Goal: Transaction & Acquisition: Purchase product/service

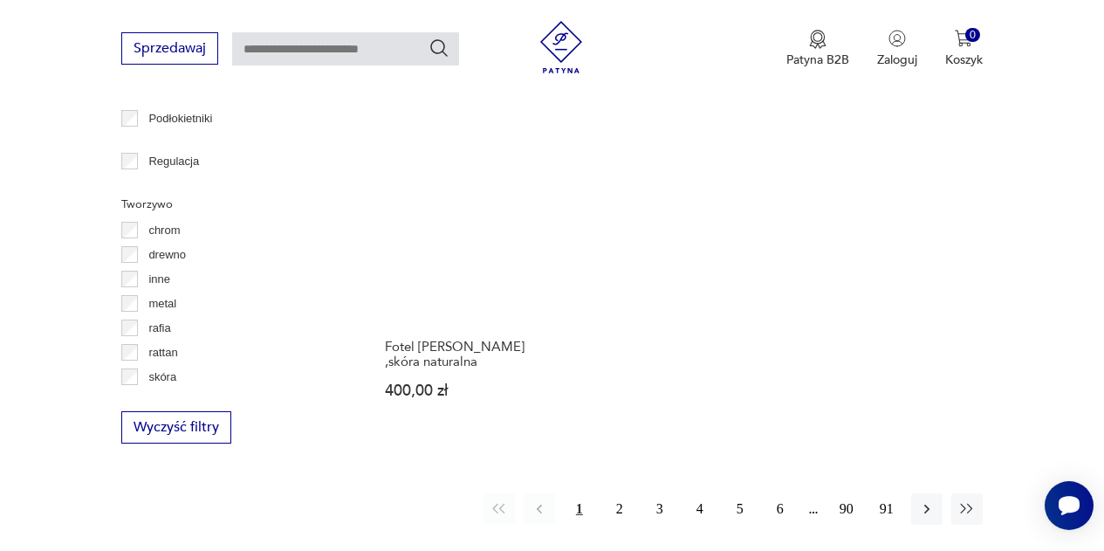
scroll to position [2425, 0]
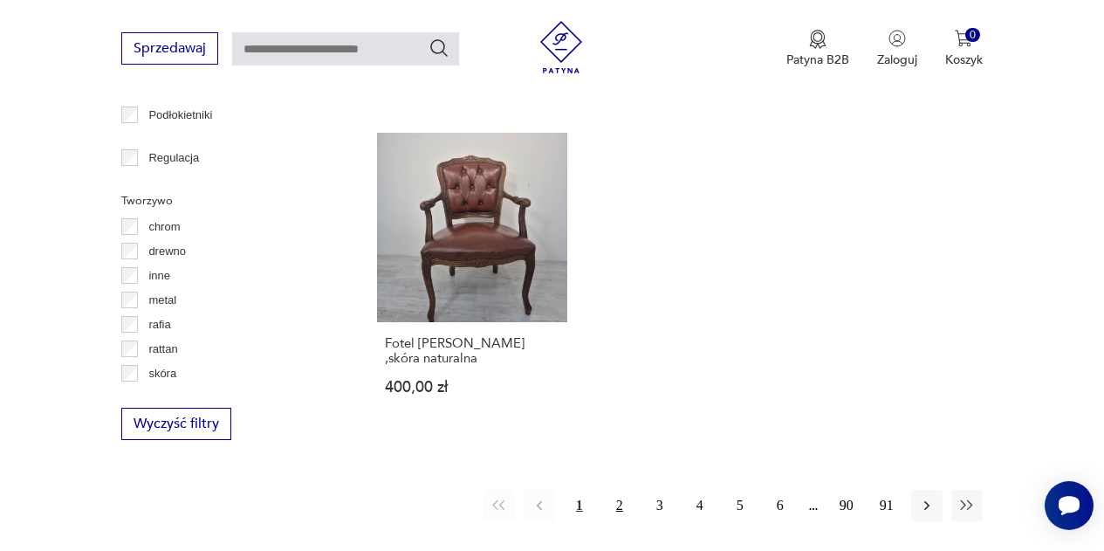
click at [620, 490] on button "2" at bounding box center [619, 505] width 31 height 31
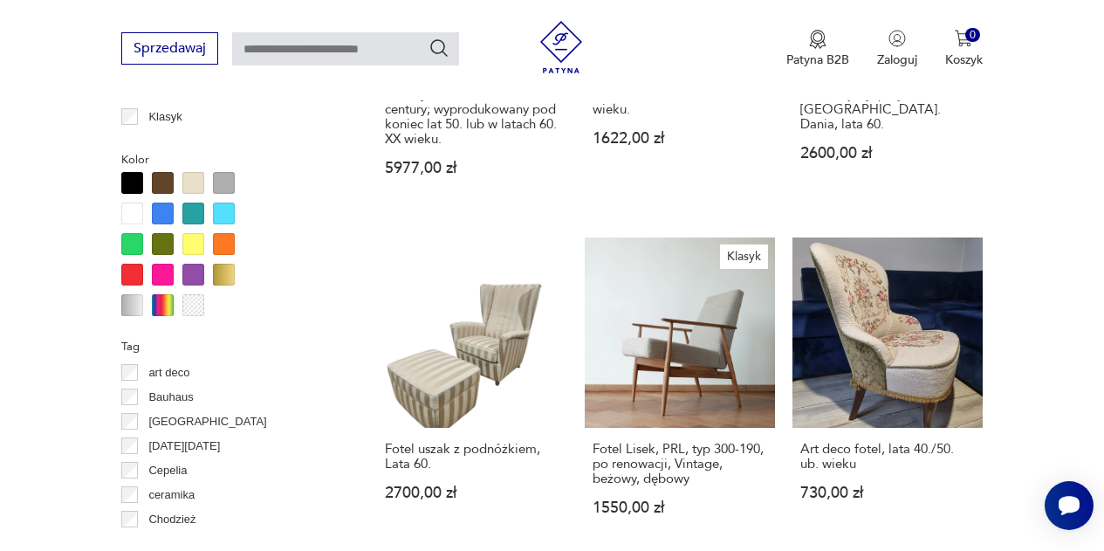
scroll to position [1633, 0]
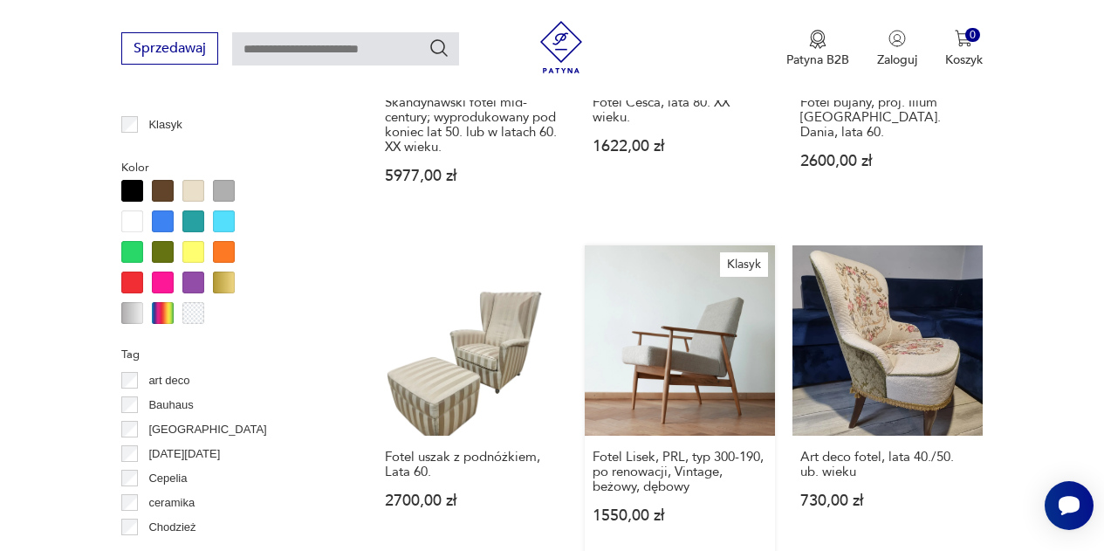
click at [695, 317] on link "Klasyk Fotel Lisek, PRL, typ 300-190, po renowacji, Vintage, beżowy, dębowy 155…" at bounding box center [680, 401] width 190 height 312
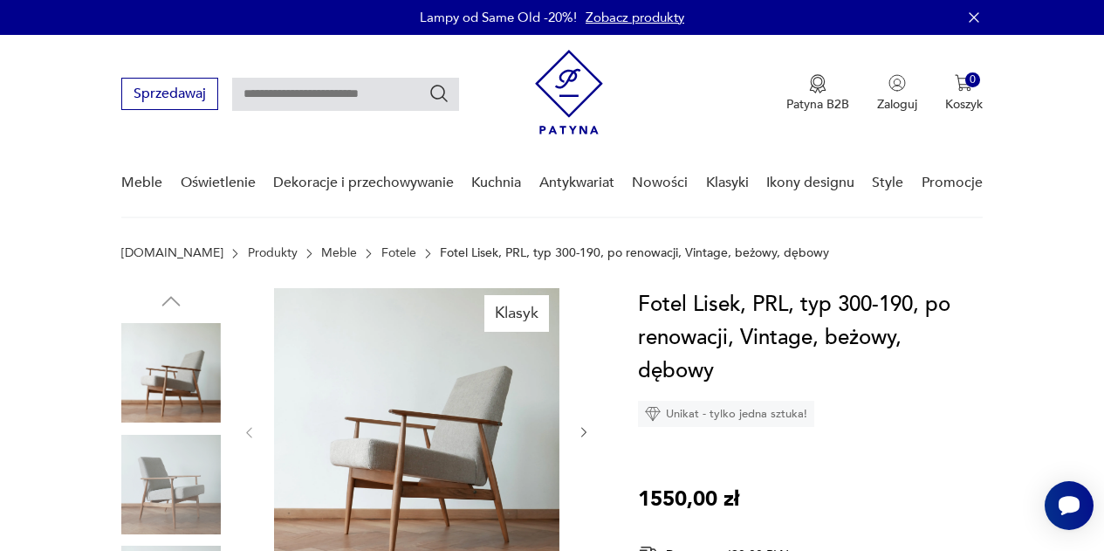
click at [580, 441] on button "button" at bounding box center [584, 432] width 14 height 17
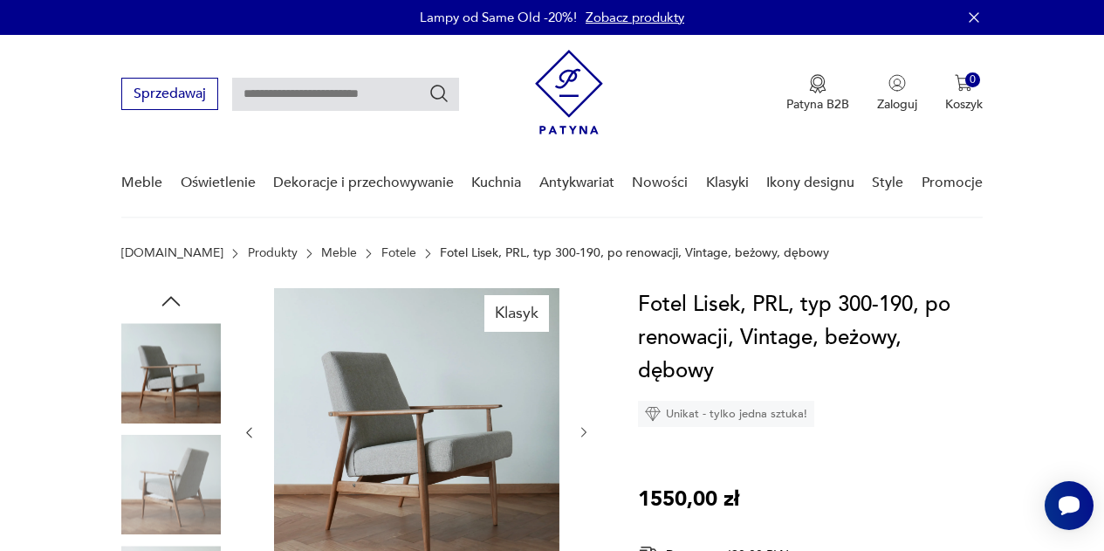
click at [580, 441] on button "button" at bounding box center [584, 432] width 14 height 17
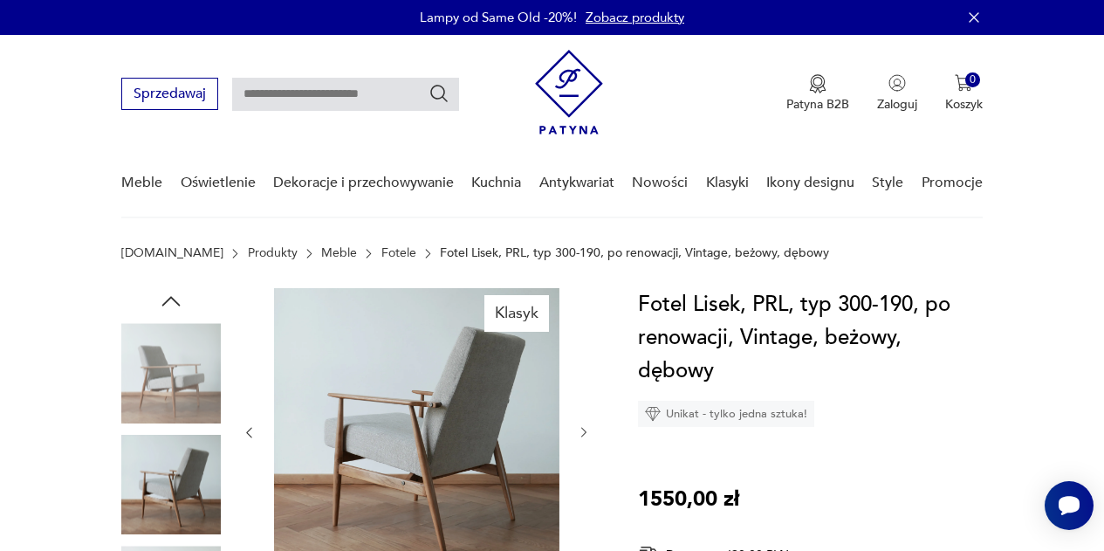
click at [580, 441] on button "button" at bounding box center [584, 432] width 14 height 17
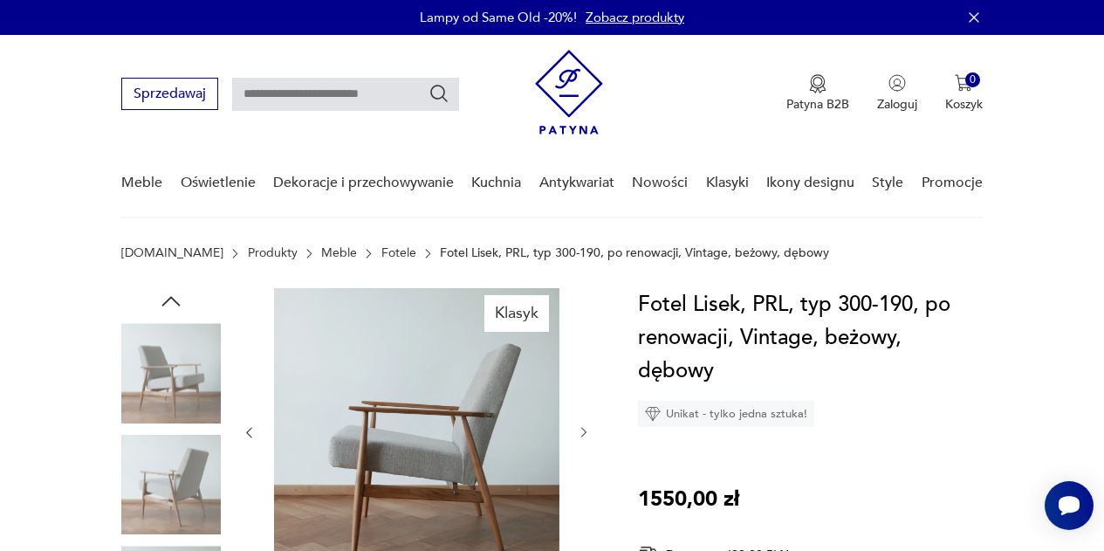
click at [580, 441] on button "button" at bounding box center [584, 432] width 14 height 17
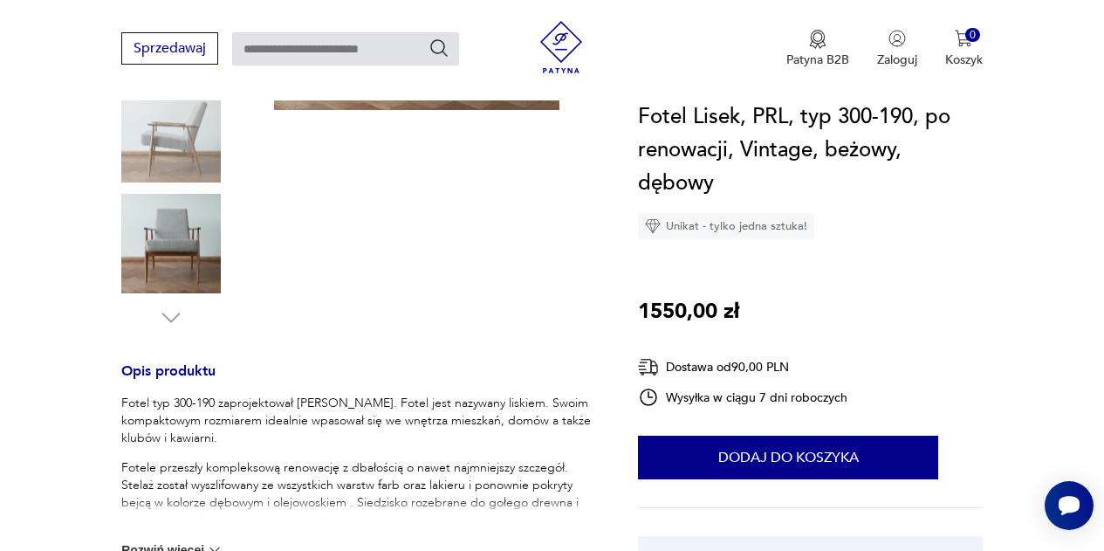
scroll to position [464, 0]
